Goal: Find specific page/section: Find specific page/section

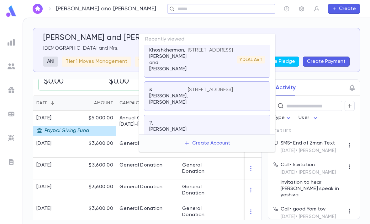
scroll to position [106, 0]
click at [209, 9] on input "text" at bounding box center [219, 9] width 87 height 6
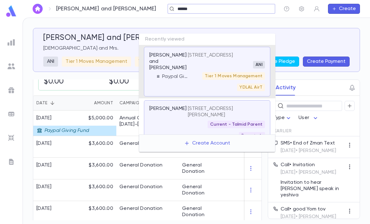
type input "*******"
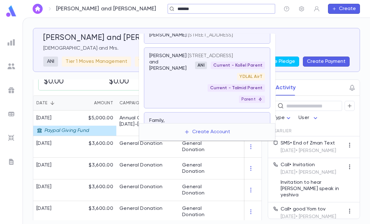
scroll to position [254, 0]
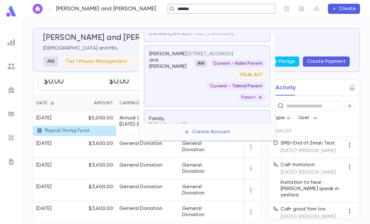
click at [180, 93] on div "[PERSON_NAME] and [PERSON_NAME]" at bounding box center [168, 76] width 39 height 50
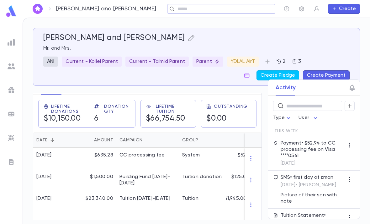
scroll to position [100, 0]
click at [102, 103] on div "Donation Qty" at bounding box center [112, 108] width 36 height 10
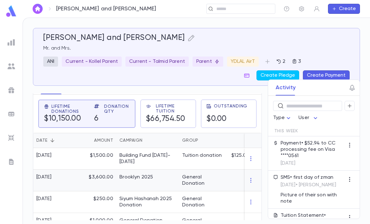
click at [174, 169] on div "Brooklyn 2025" at bounding box center [147, 180] width 63 height 22
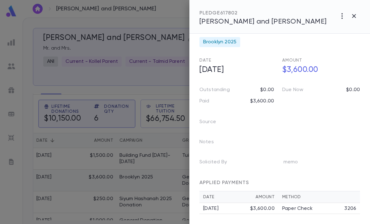
scroll to position [9, 0]
click at [311, 203] on td "Paper Check 3206" at bounding box center [319, 208] width 82 height 11
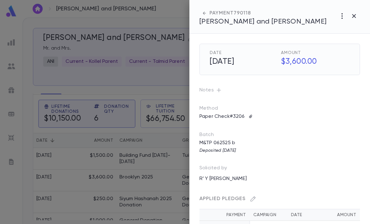
click at [216, 89] on icon "button" at bounding box center [219, 90] width 6 height 6
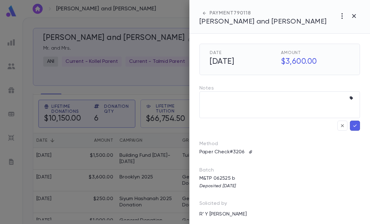
click at [350, 100] on icon "button" at bounding box center [352, 98] width 6 height 6
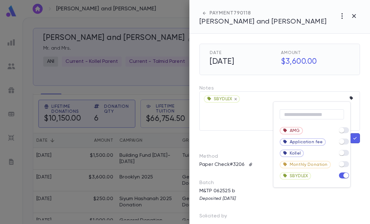
click at [360, 141] on div at bounding box center [185, 112] width 370 height 224
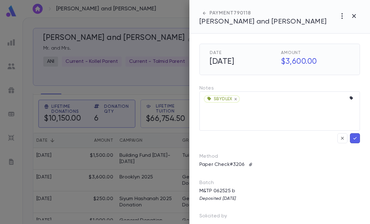
click at [356, 136] on icon "button" at bounding box center [355, 138] width 6 height 6
click at [355, 137] on icon "button" at bounding box center [355, 138] width 6 height 6
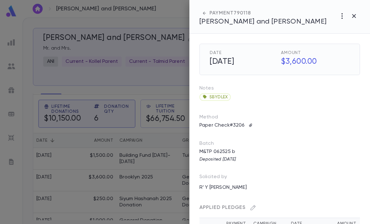
click at [12, 10] on div at bounding box center [185, 112] width 370 height 224
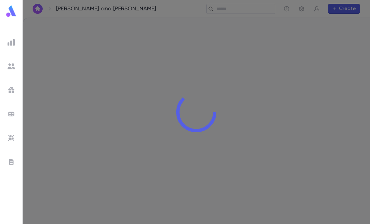
scroll to position [20, 0]
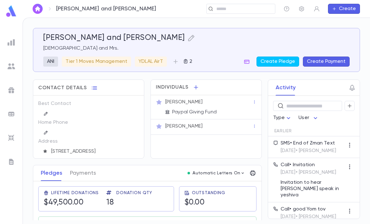
click at [20, 74] on ul at bounding box center [11, 128] width 23 height 189
click at [94, 147] on p "[STREET_ADDRESS]" at bounding box center [73, 151] width 45 height 8
click at [95, 147] on p "[STREET_ADDRESS]" at bounding box center [73, 151] width 45 height 8
